Goal: Find specific page/section: Find specific page/section

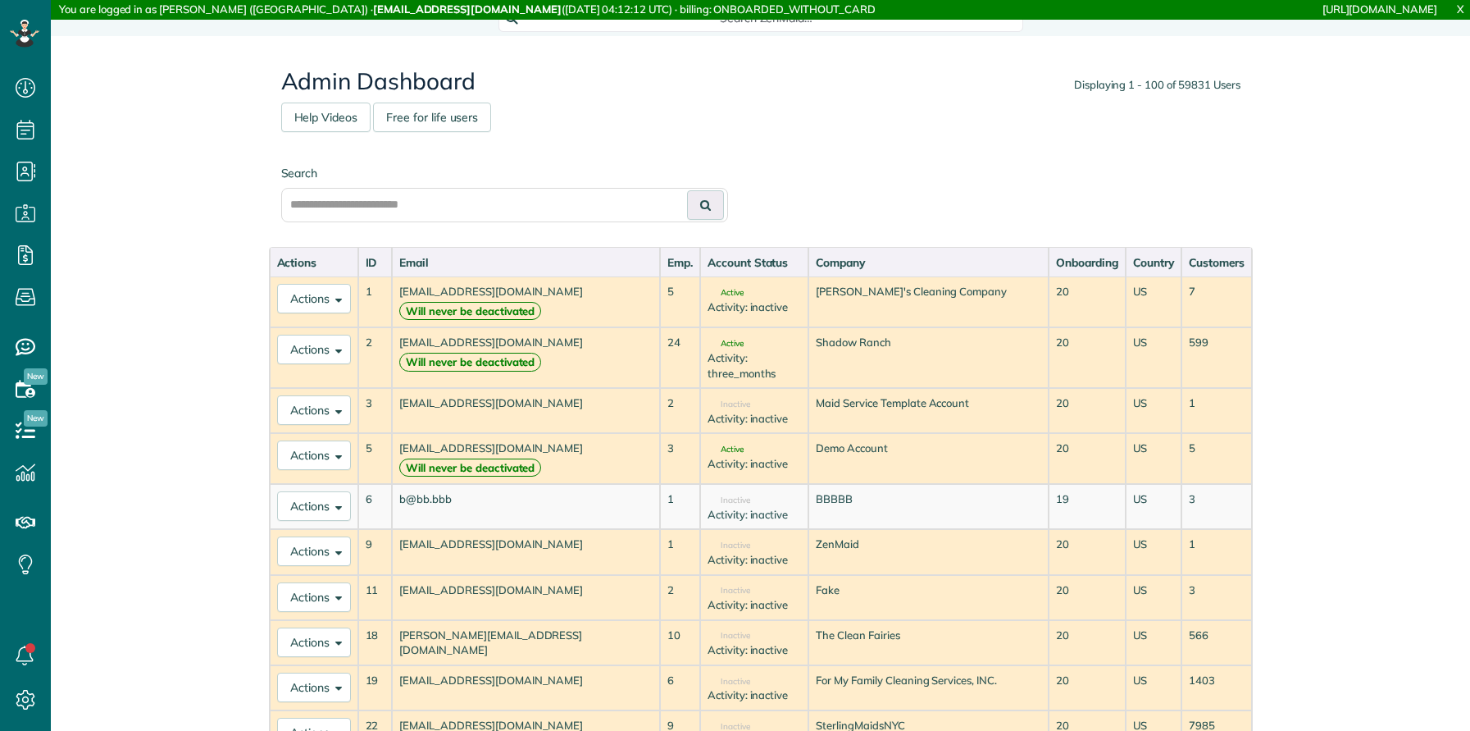
click at [362, 202] on input "text" at bounding box center [504, 205] width 447 height 34
type input "**********"
click at [687, 190] on button at bounding box center [705, 205] width 37 height 30
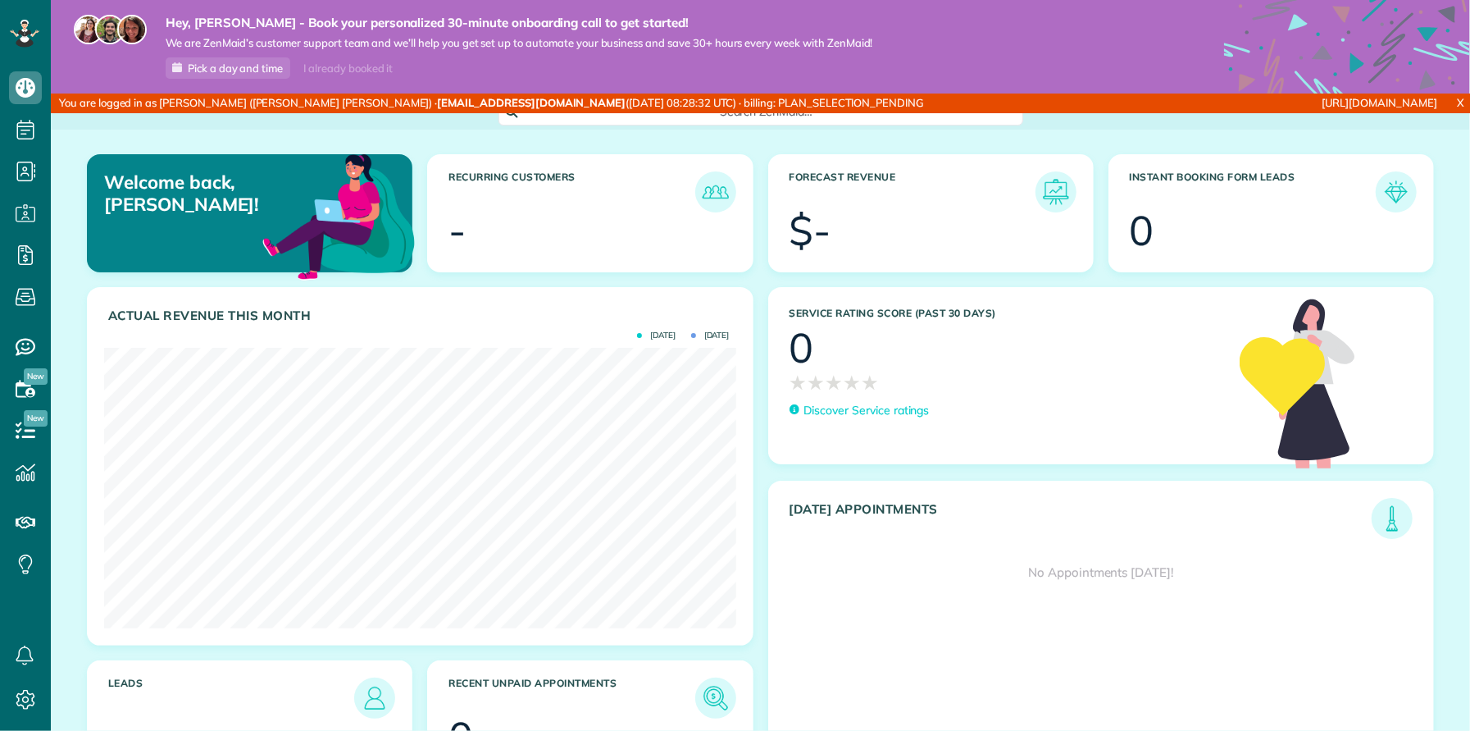
scroll to position [280, 632]
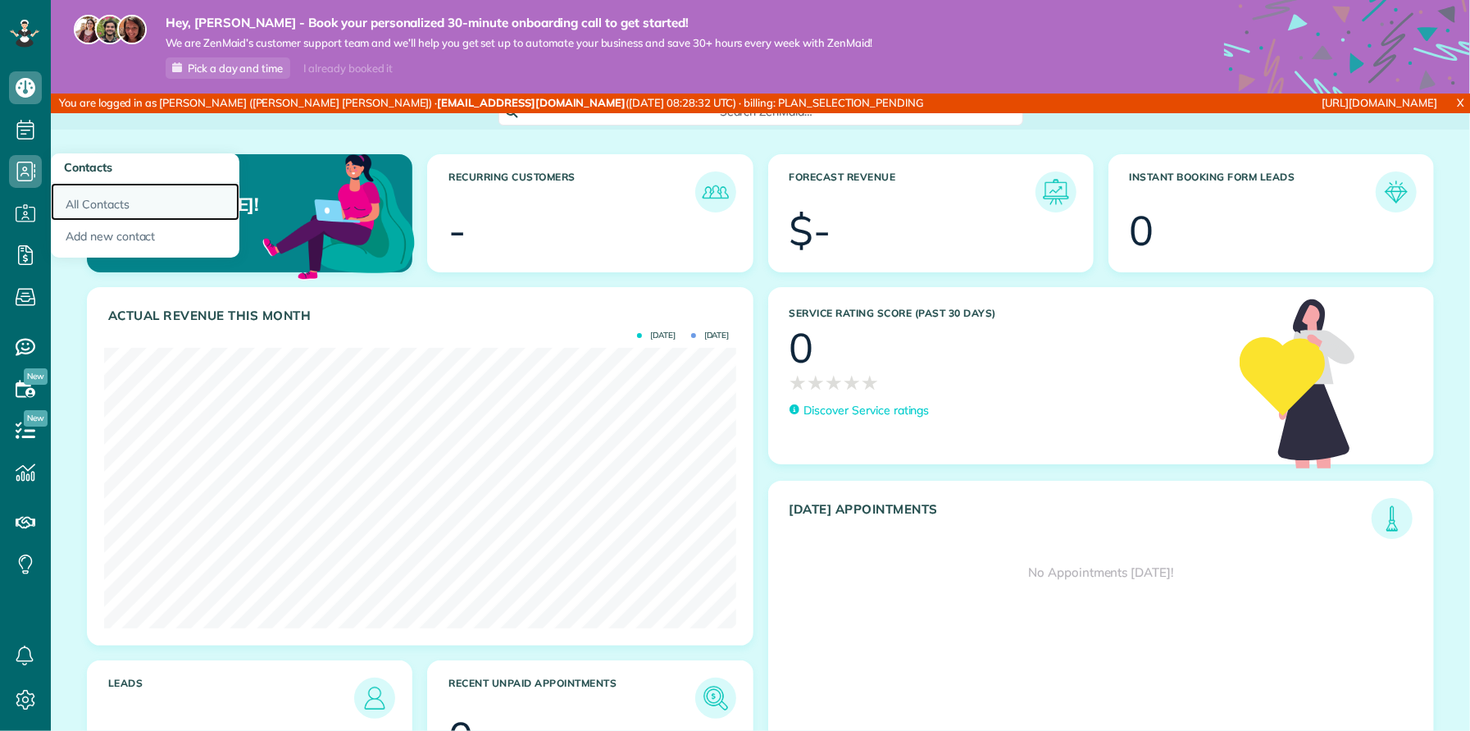
click at [80, 201] on link "All Contacts" at bounding box center [145, 202] width 189 height 38
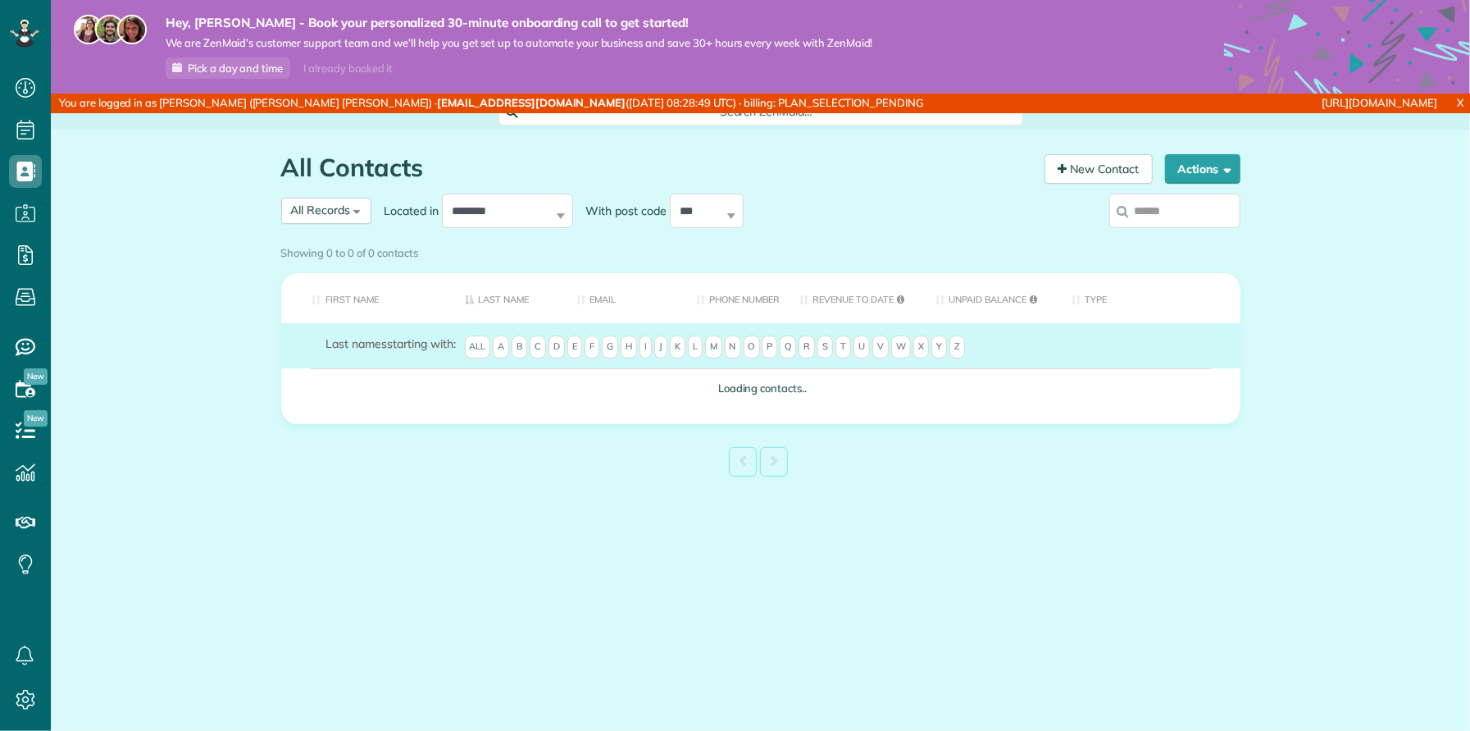
scroll to position [7, 7]
